Goal: Check status

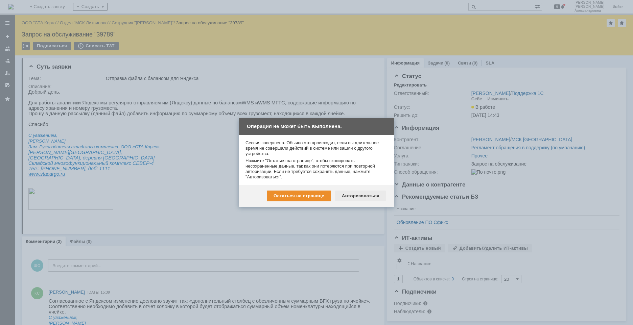
click at [354, 196] on div "Авторизоваться" at bounding box center [360, 196] width 51 height 11
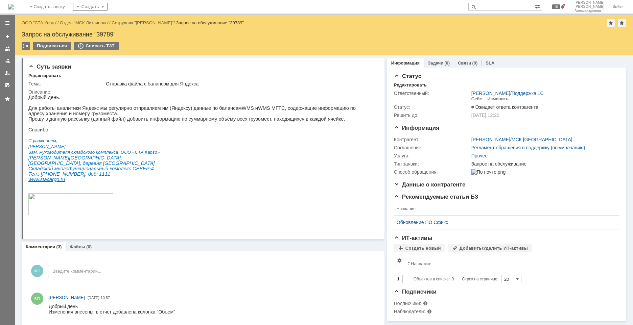
click at [46, 24] on link "ООО "СТА Карго"" at bounding box center [40, 22] width 36 height 5
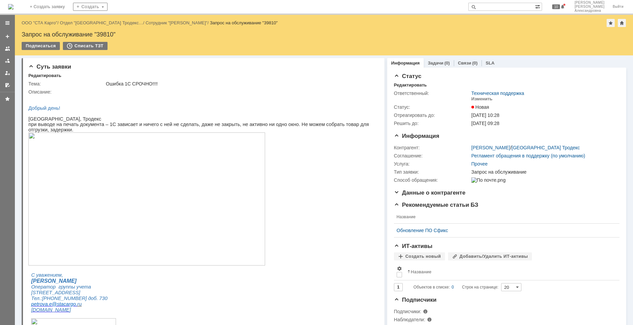
click at [143, 216] on img at bounding box center [146, 199] width 237 height 133
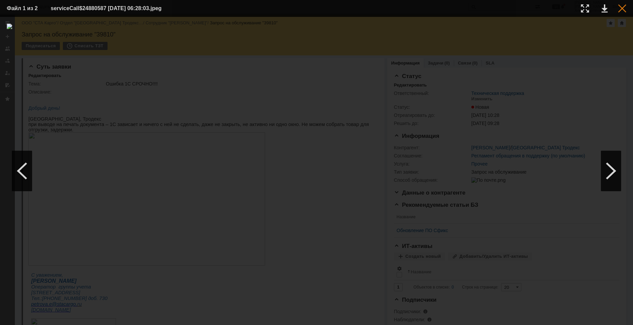
click at [622, 9] on div at bounding box center [622, 8] width 8 height 8
